Goal: Information Seeking & Learning: Learn about a topic

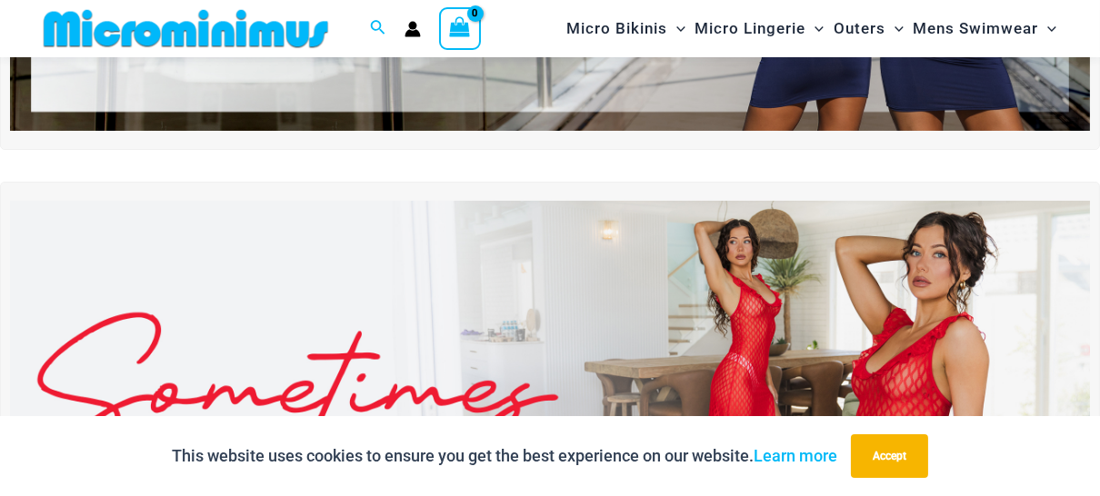
scroll to position [376, 0]
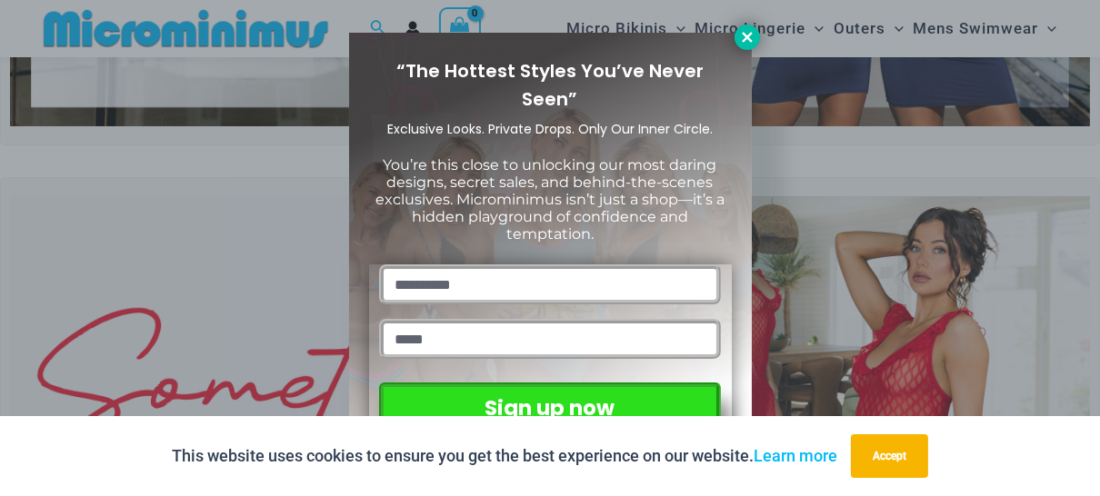
click at [747, 35] on icon at bounding box center [747, 37] width 10 height 10
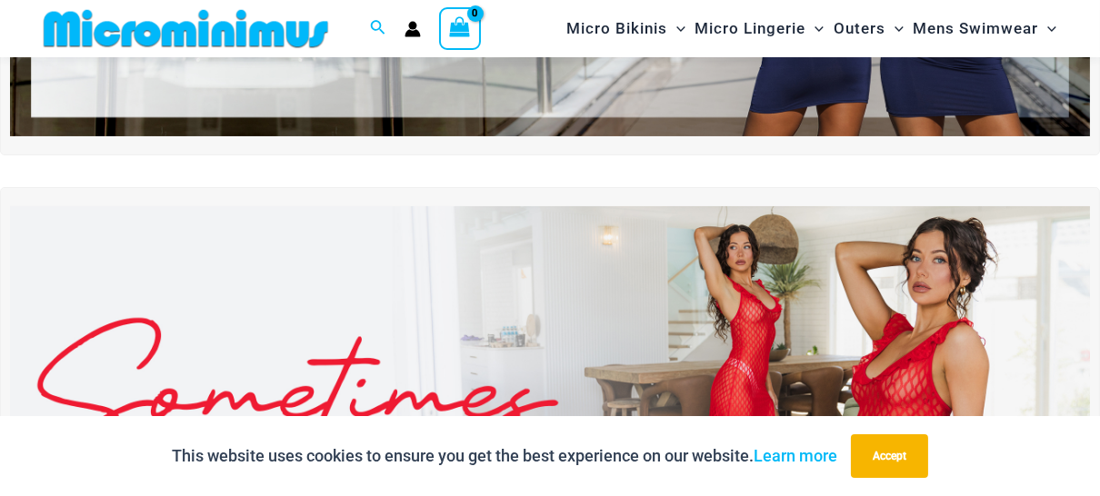
scroll to position [288, 0]
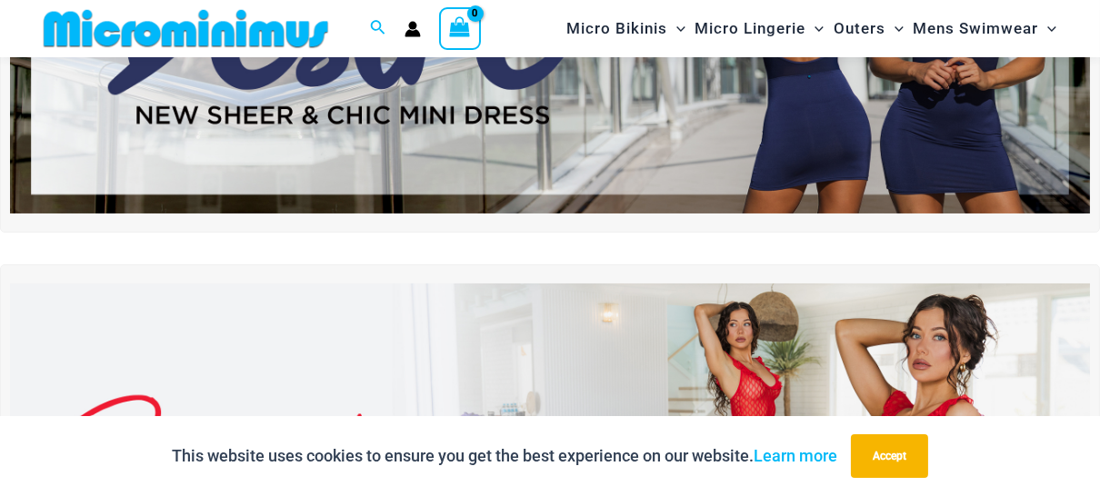
click at [877, 121] on img at bounding box center [550, 30] width 1080 height 367
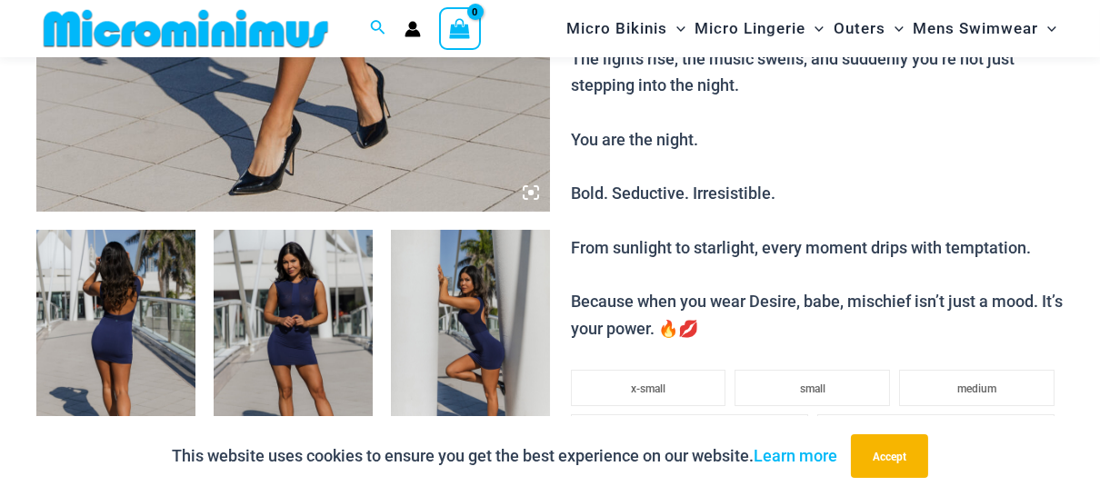
scroll to position [733, 0]
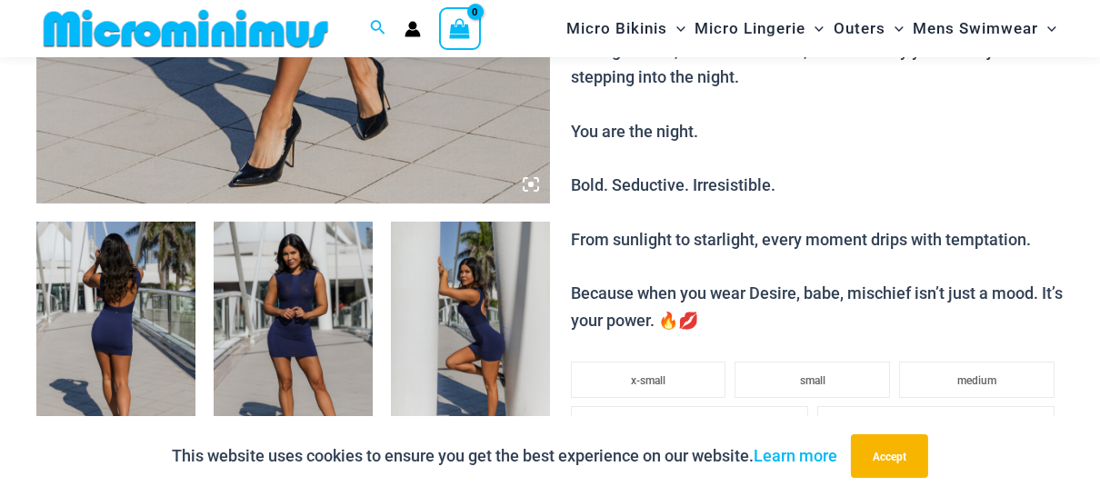
click at [146, 302] on img at bounding box center [115, 341] width 159 height 238
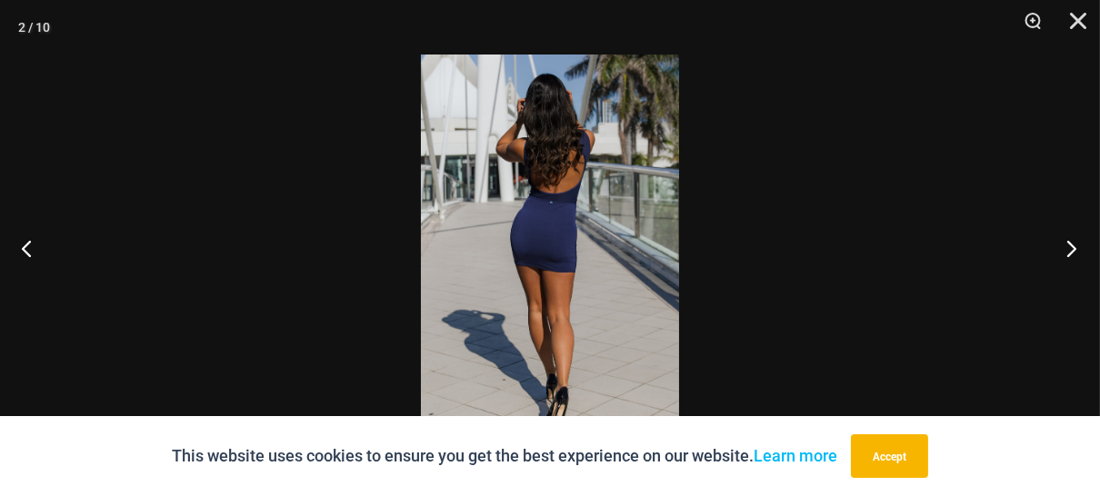
click at [1073, 251] on button "Next" at bounding box center [1066, 248] width 68 height 91
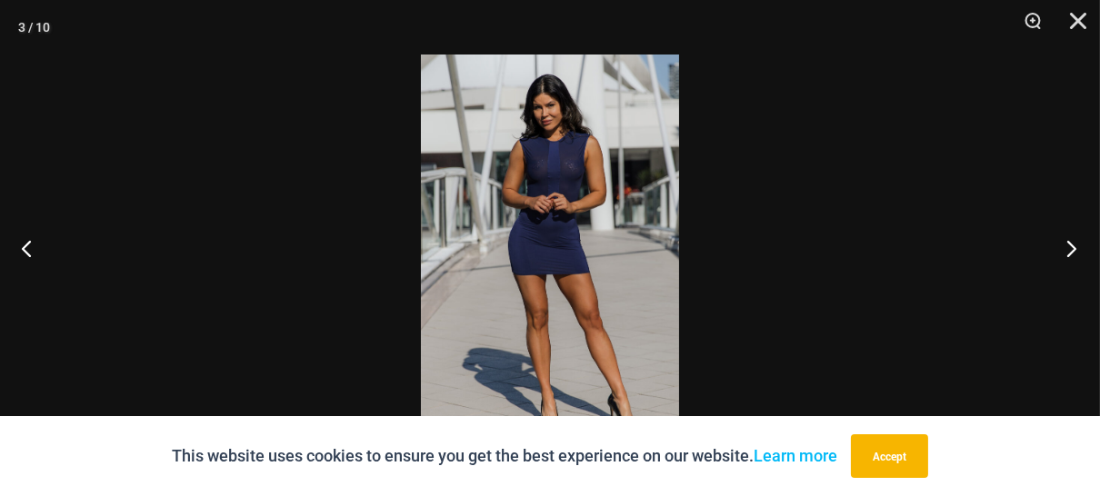
click at [1073, 250] on button "Next" at bounding box center [1066, 248] width 68 height 91
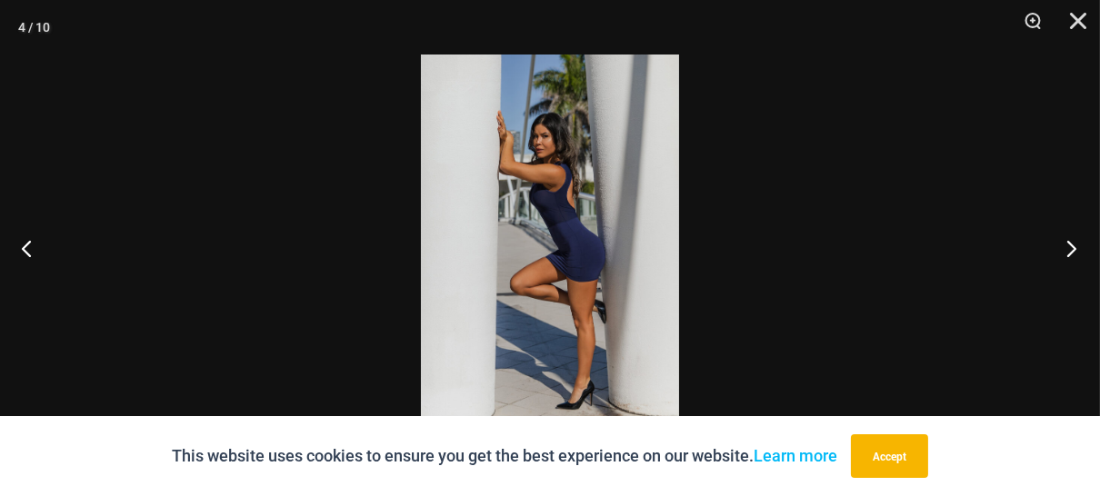
click at [1073, 249] on button "Next" at bounding box center [1066, 248] width 68 height 91
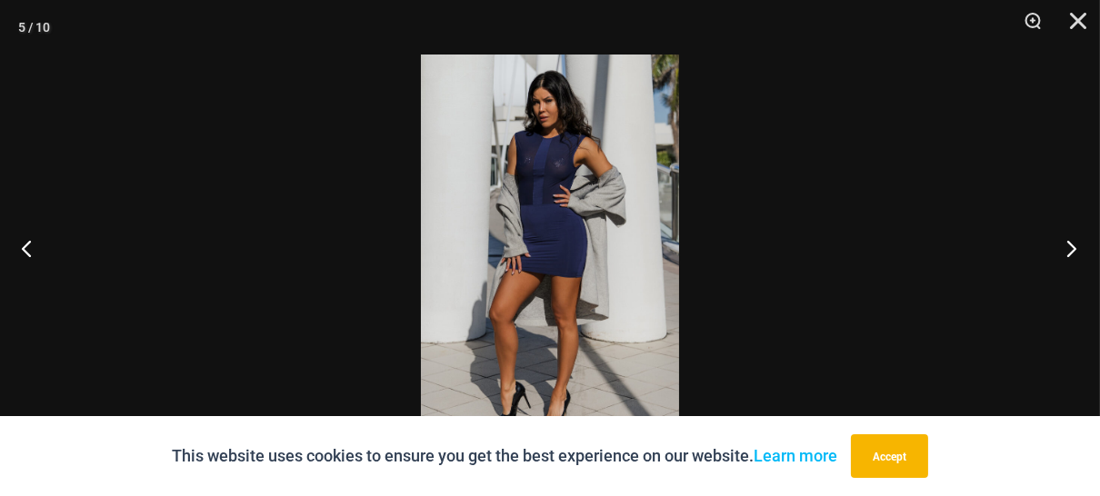
click at [1072, 249] on button "Next" at bounding box center [1066, 248] width 68 height 91
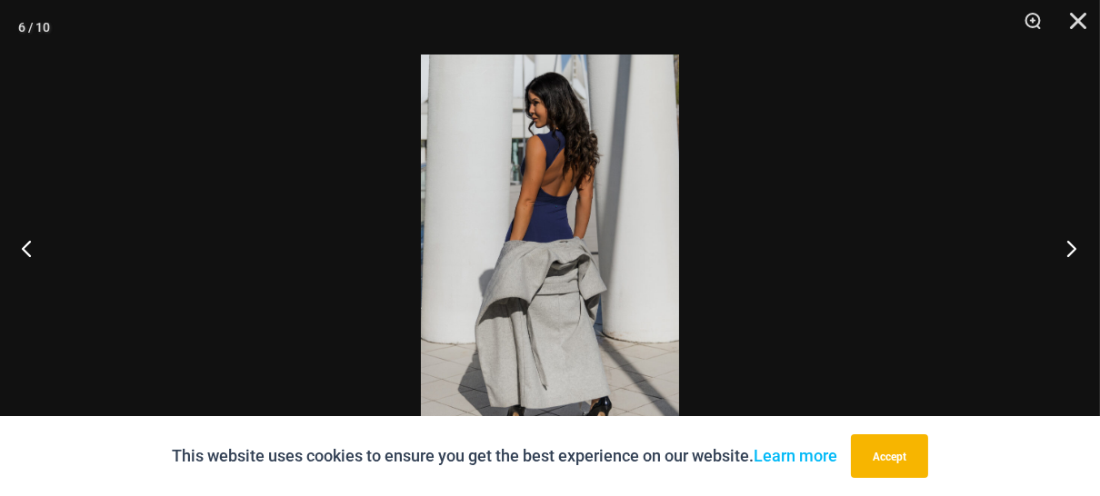
click at [1072, 249] on button "Next" at bounding box center [1066, 248] width 68 height 91
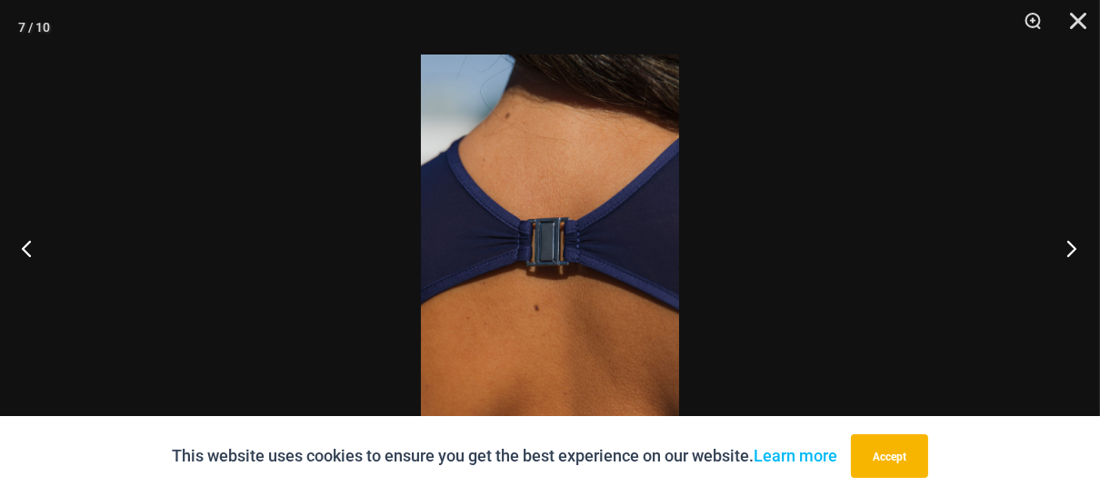
click at [1072, 249] on button "Next" at bounding box center [1066, 248] width 68 height 91
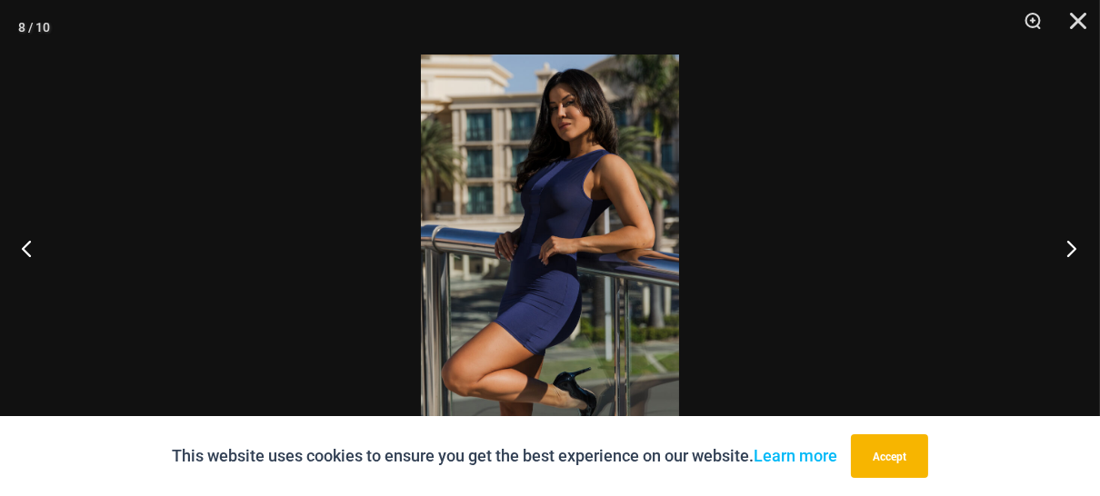
click at [1072, 249] on button "Next" at bounding box center [1066, 248] width 68 height 91
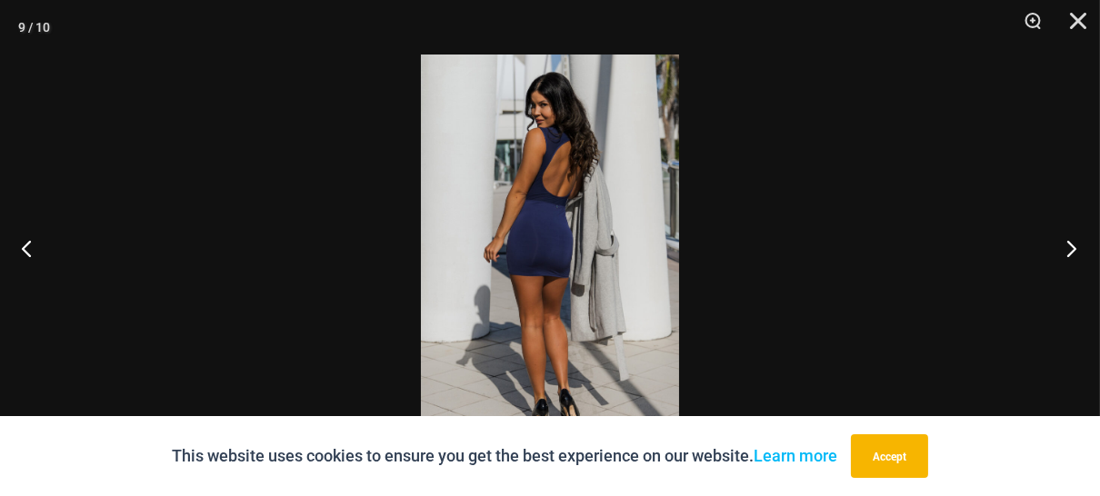
click at [1069, 248] on button "Next" at bounding box center [1066, 248] width 68 height 91
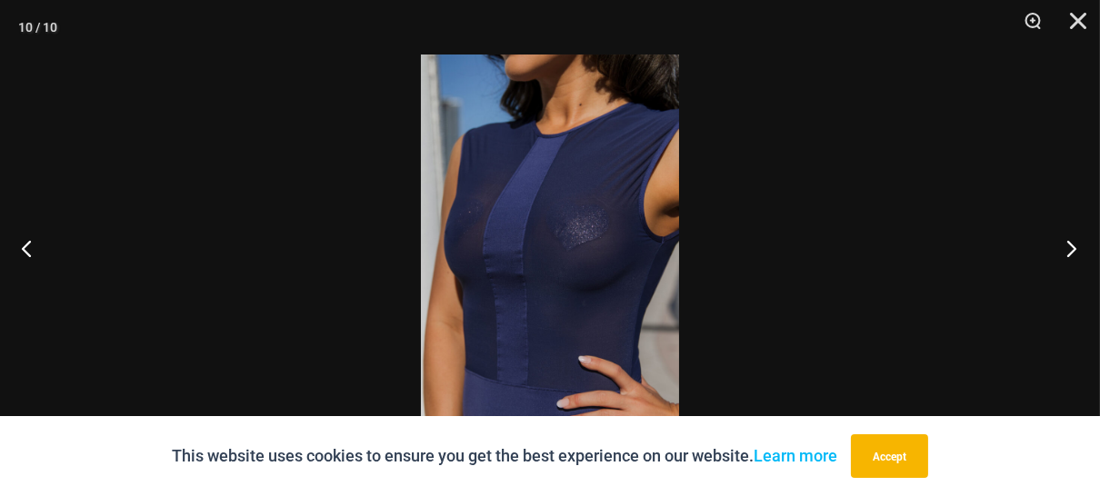
click at [1066, 246] on button "Next" at bounding box center [1066, 248] width 68 height 91
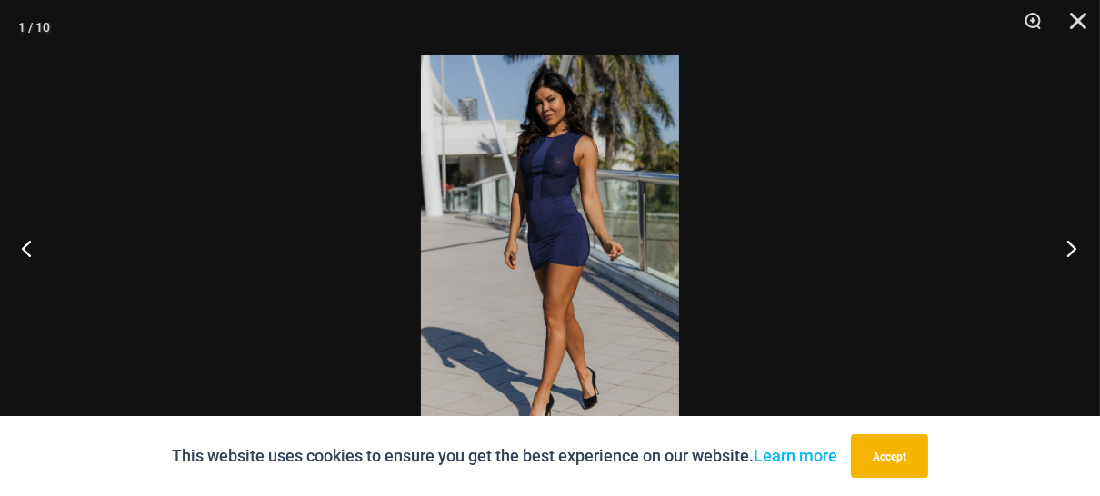
click at [1066, 246] on button "Next" at bounding box center [1066, 248] width 68 height 91
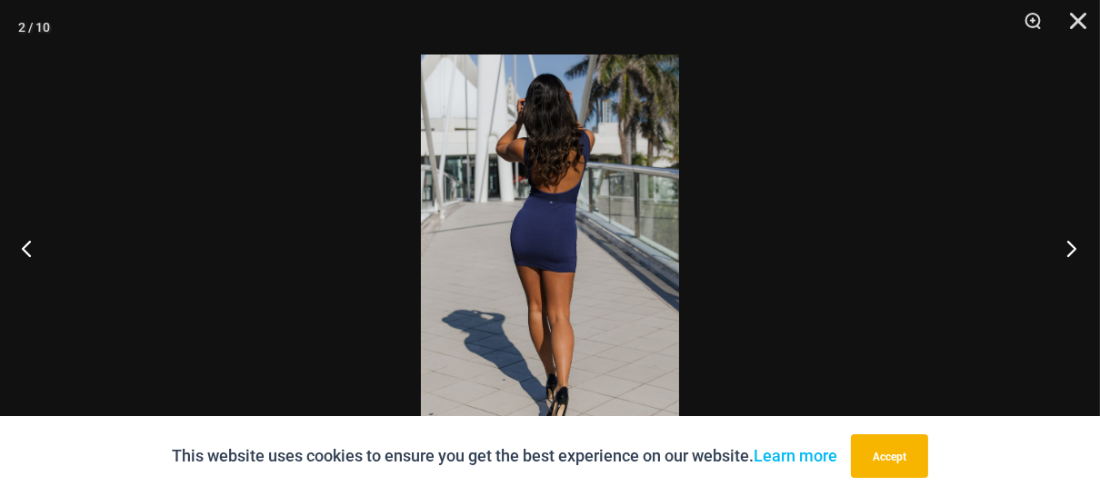
click at [1066, 246] on button "Next" at bounding box center [1066, 248] width 68 height 91
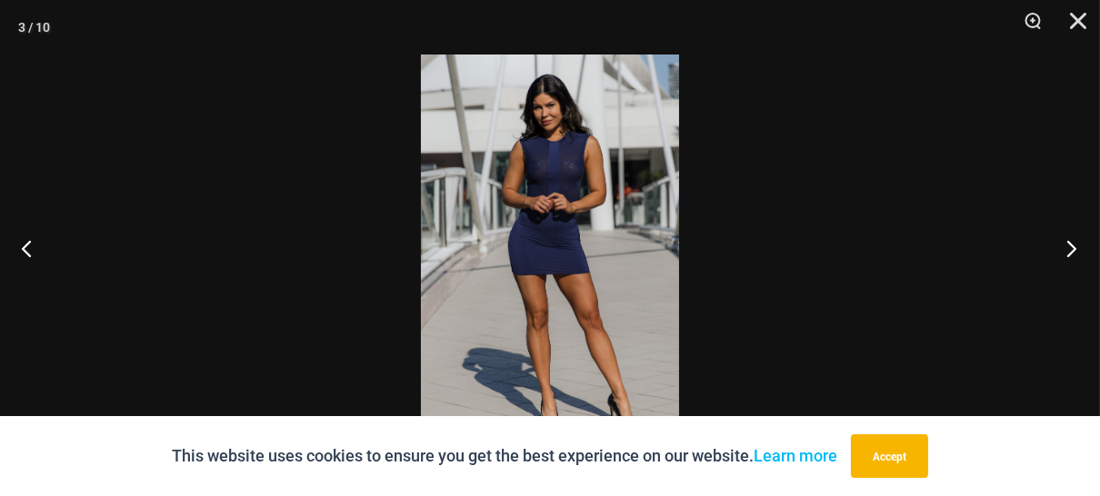
click at [1066, 246] on button "Next" at bounding box center [1066, 248] width 68 height 91
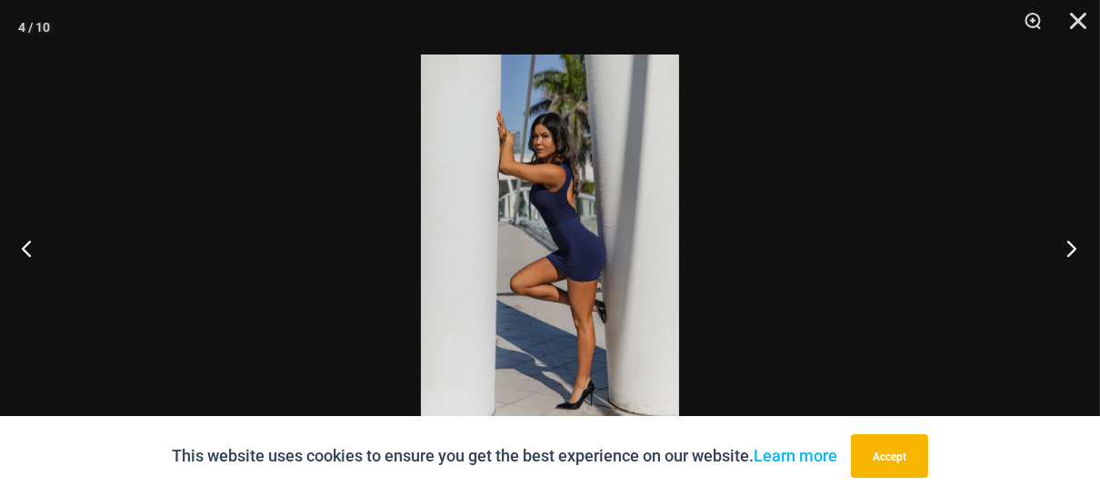
click at [1066, 246] on button "Next" at bounding box center [1066, 248] width 68 height 91
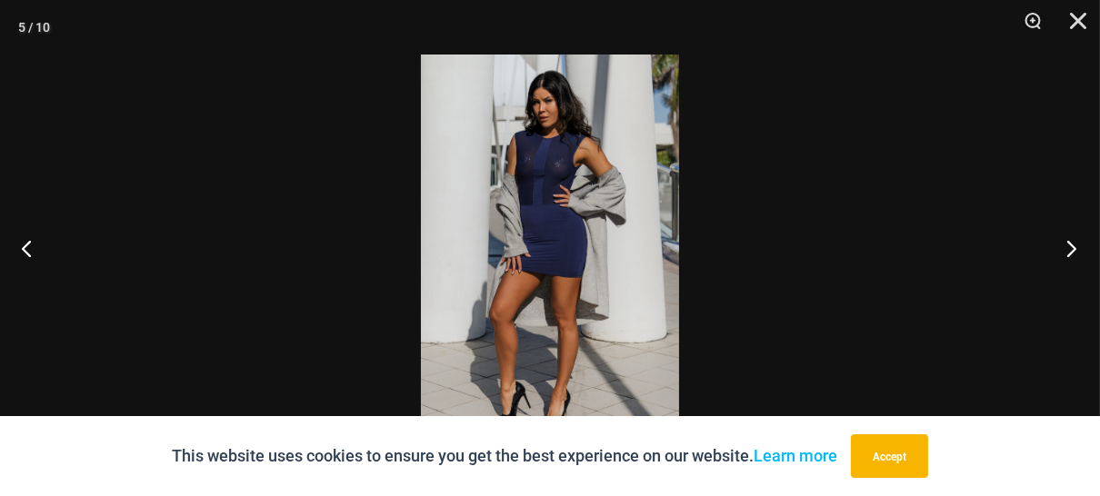
click at [1063, 242] on button "Next" at bounding box center [1066, 248] width 68 height 91
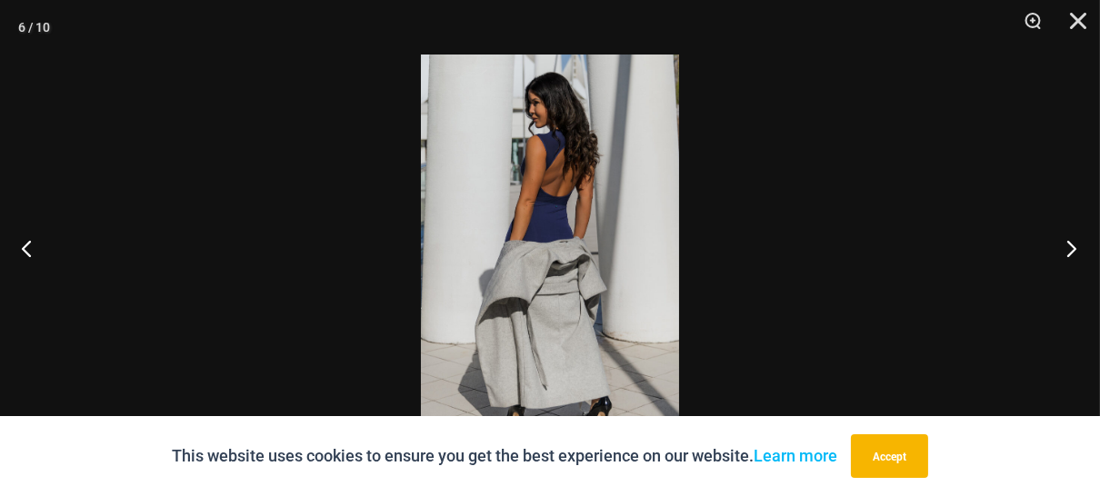
click at [1062, 241] on button "Next" at bounding box center [1066, 248] width 68 height 91
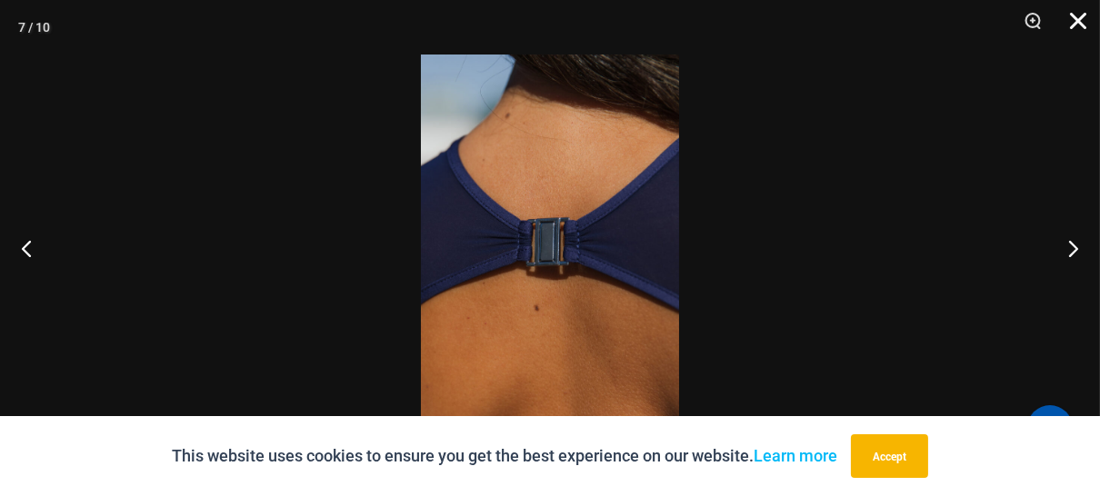
click at [1075, 20] on button "Close" at bounding box center [1071, 27] width 45 height 55
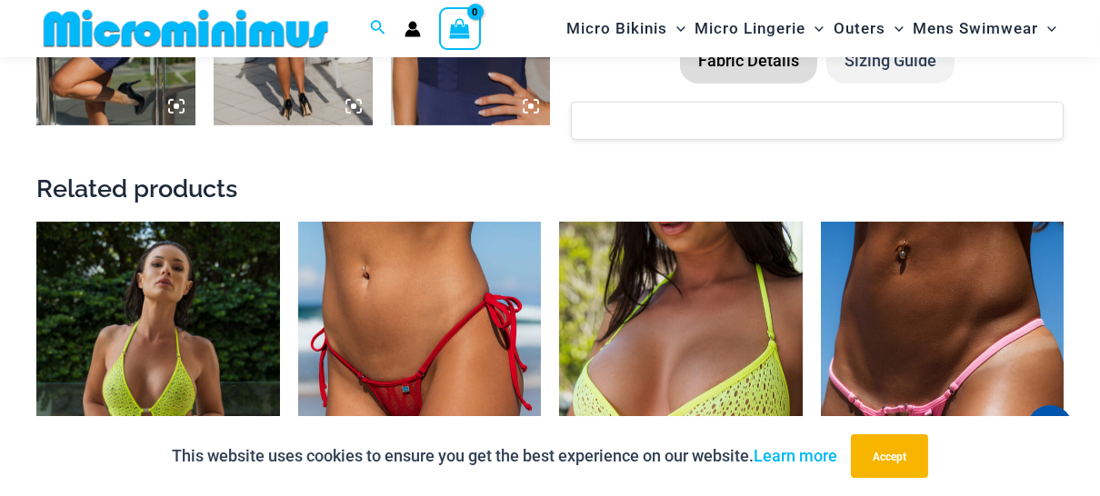
scroll to position [1780, 0]
